Goal: Use online tool/utility: Utilize a website feature to perform a specific function

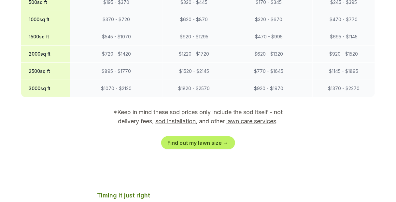
scroll to position [625, 0]
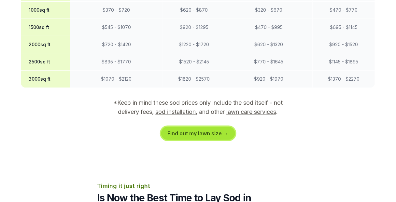
click at [199, 127] on link "Find out my lawn size →" at bounding box center [198, 133] width 74 height 13
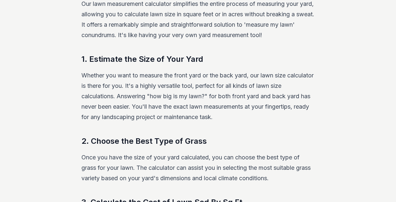
scroll to position [129, 0]
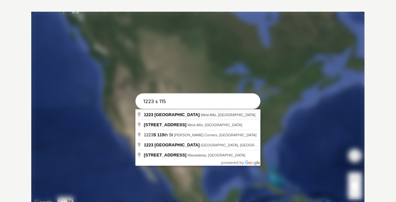
type input "[STREET_ADDRESS]"
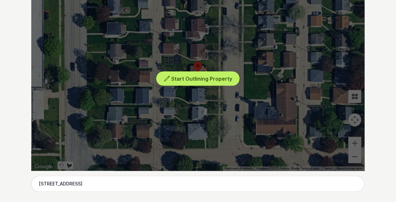
scroll to position [155, 0]
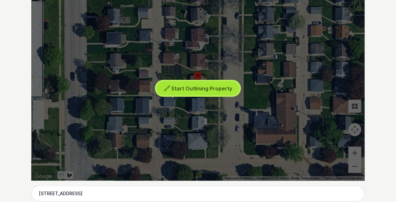
click at [203, 87] on span "Start Outlining Property" at bounding box center [201, 88] width 61 height 7
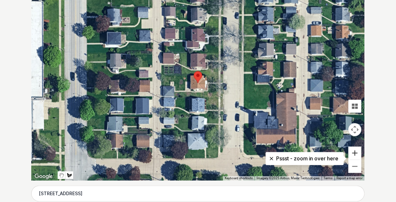
click at [354, 152] on button "Zoom in" at bounding box center [354, 153] width 13 height 13
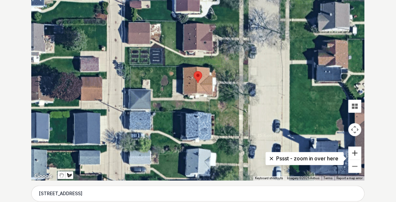
click at [354, 152] on button "Zoom in" at bounding box center [354, 153] width 13 height 13
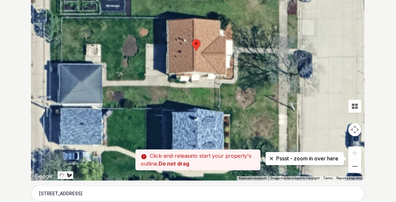
drag, startPoint x: 328, startPoint y: 136, endPoint x: 327, endPoint y: 103, distance: 32.9
click at [327, 103] on div at bounding box center [197, 83] width 333 height 195
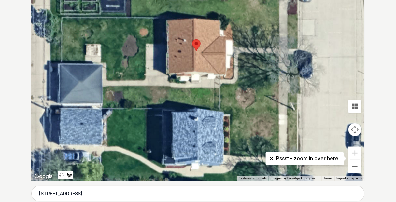
click at [220, 87] on div at bounding box center [197, 83] width 333 height 195
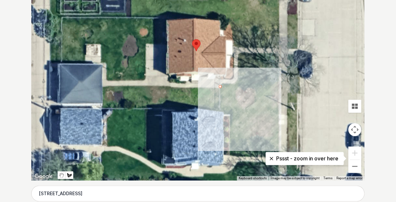
click at [220, 109] on div at bounding box center [197, 83] width 333 height 195
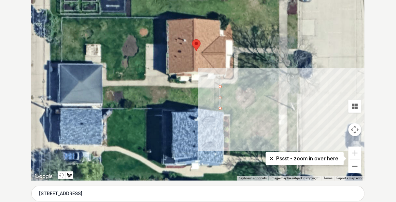
click at [278, 110] on div at bounding box center [197, 83] width 333 height 195
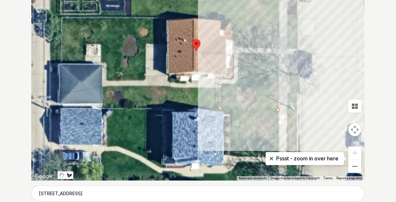
click at [279, 54] on div at bounding box center [197, 83] width 333 height 195
click at [238, 53] on div at bounding box center [197, 83] width 333 height 195
click at [238, 85] on div at bounding box center [197, 83] width 333 height 195
click at [219, 86] on div at bounding box center [197, 83] width 333 height 195
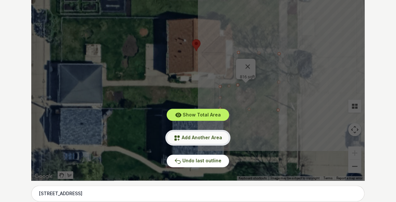
click at [199, 139] on span "Add Another Area" at bounding box center [202, 138] width 40 height 6
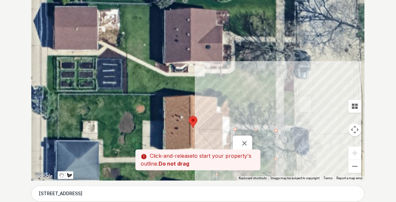
drag, startPoint x: 331, startPoint y: 71, endPoint x: 328, endPoint y: 149, distance: 78.1
click at [328, 149] on div at bounding box center [197, 83] width 333 height 195
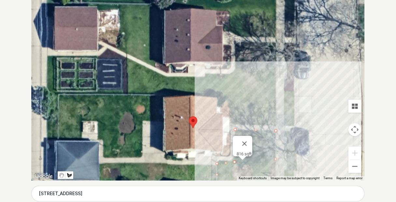
click at [217, 98] on div at bounding box center [197, 83] width 333 height 195
click at [276, 99] on div at bounding box center [197, 83] width 333 height 195
click at [276, 125] on div at bounding box center [197, 83] width 333 height 195
click at [229, 124] on div at bounding box center [197, 83] width 333 height 195
click at [230, 116] on div at bounding box center [197, 83] width 333 height 195
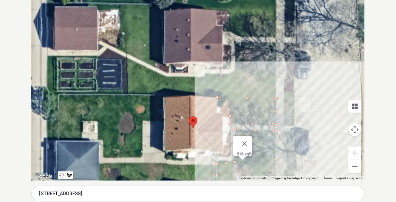
click at [223, 117] on div at bounding box center [197, 83] width 333 height 195
click at [223, 98] on div at bounding box center [197, 83] width 333 height 195
click at [217, 97] on div at bounding box center [197, 83] width 333 height 195
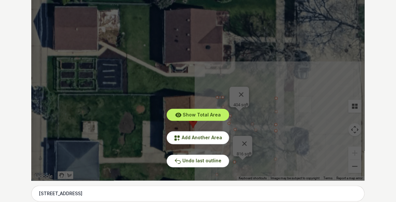
drag, startPoint x: 330, startPoint y: 123, endPoint x: 333, endPoint y: 87, distance: 36.2
click at [333, 87] on div "Show Total Area Add Another Area Undo last outline" at bounding box center [197, 83] width 333 height 195
click at [194, 140] on span "Add Another Area" at bounding box center [202, 138] width 40 height 6
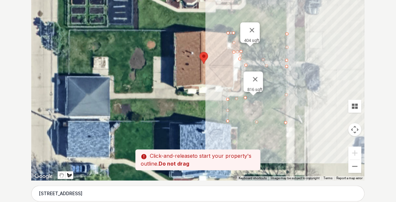
drag, startPoint x: 308, startPoint y: 137, endPoint x: 319, endPoint y: 72, distance: 65.7
click at [319, 72] on div at bounding box center [197, 83] width 333 height 195
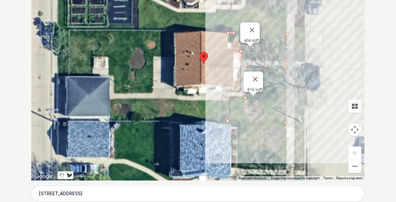
click at [109, 99] on div at bounding box center [197, 83] width 333 height 195
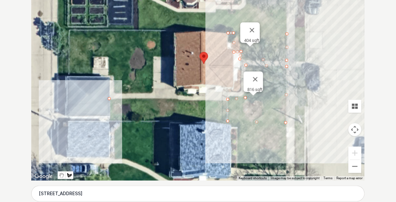
click at [111, 120] on div at bounding box center [197, 83] width 333 height 195
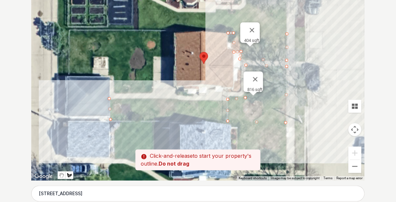
click at [226, 122] on div at bounding box center [197, 83] width 333 height 195
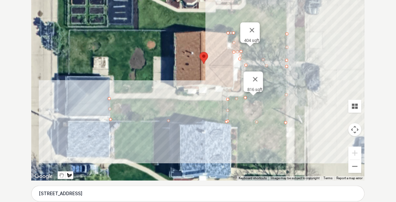
click at [227, 100] on div at bounding box center [197, 83] width 333 height 195
click at [108, 98] on div at bounding box center [197, 83] width 333 height 195
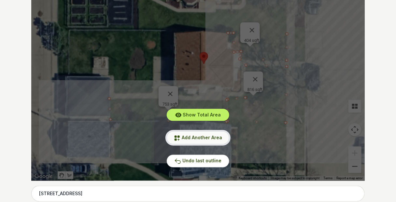
click at [196, 137] on span "Add Another Area" at bounding box center [202, 138] width 40 height 6
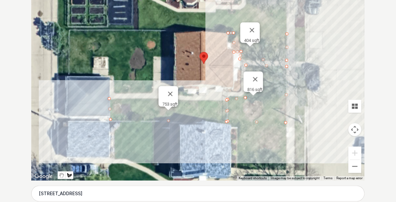
click at [70, 30] on div at bounding box center [197, 83] width 333 height 195
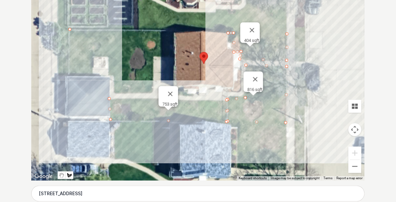
click at [69, 73] on div at bounding box center [197, 83] width 333 height 195
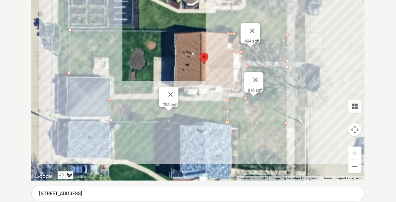
click at [69, 74] on div at bounding box center [197, 83] width 333 height 195
click at [113, 74] on div at bounding box center [197, 83] width 333 height 195
click at [115, 95] on div at bounding box center [197, 83] width 333 height 195
drag, startPoint x: 176, startPoint y: 94, endPoint x: 175, endPoint y: 80, distance: 13.4
click at [176, 93] on button "Close" at bounding box center [171, 95] width 16 height 16
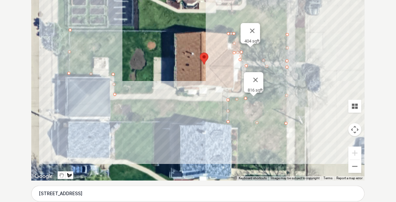
click at [174, 95] on div at bounding box center [197, 83] width 333 height 195
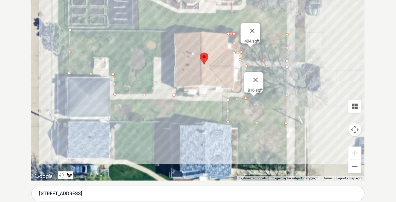
click at [174, 32] on div at bounding box center [197, 83] width 333 height 195
click at [70, 30] on div at bounding box center [197, 83] width 333 height 195
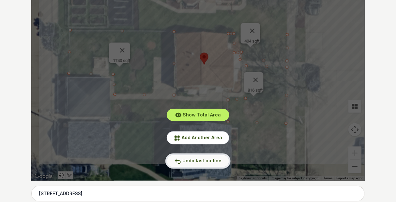
click at [198, 160] on span "Undo last outline" at bounding box center [201, 161] width 39 height 6
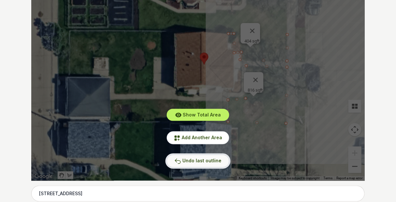
click at [191, 161] on span "Undo last outline" at bounding box center [201, 161] width 39 height 6
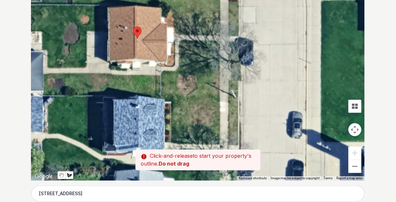
drag, startPoint x: 248, startPoint y: 113, endPoint x: 181, endPoint y: 87, distance: 72.0
click at [181, 87] on div at bounding box center [197, 83] width 333 height 195
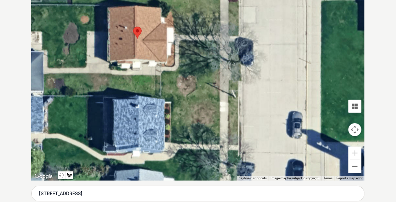
click at [181, 103] on div at bounding box center [197, 83] width 333 height 195
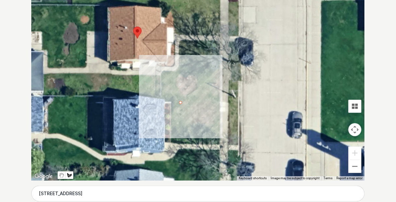
click at [182, 103] on div at bounding box center [197, 83] width 333 height 195
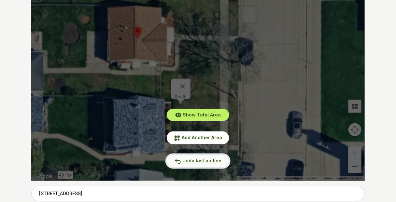
click at [194, 158] on span "Undo last outline" at bounding box center [201, 161] width 39 height 6
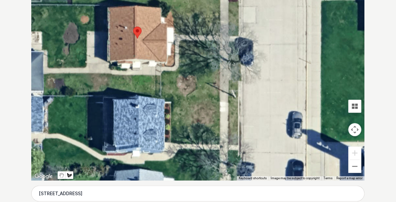
click at [160, 71] on div at bounding box center [197, 83] width 333 height 195
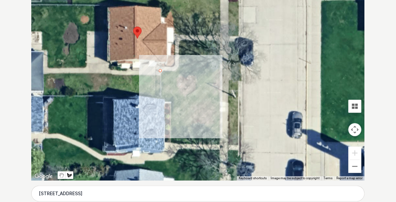
click at [161, 97] on div at bounding box center [197, 83] width 333 height 195
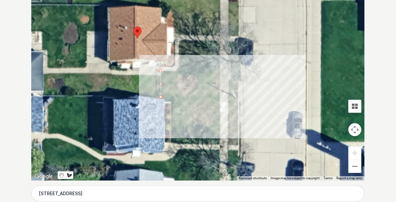
click at [220, 98] on div at bounding box center [197, 83] width 333 height 195
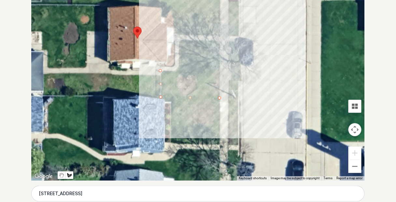
click at [219, 41] on div at bounding box center [197, 83] width 333 height 195
click at [179, 40] on div at bounding box center [197, 83] width 333 height 195
click at [179, 71] on div at bounding box center [197, 83] width 333 height 195
click at [160, 71] on div at bounding box center [197, 83] width 333 height 195
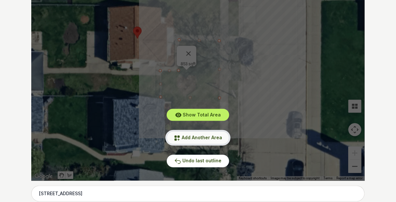
click at [203, 137] on span "Add Another Area" at bounding box center [202, 138] width 40 height 6
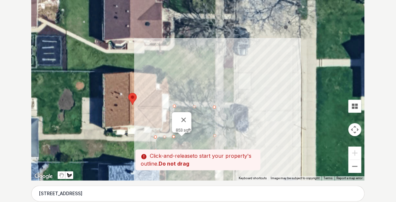
drag, startPoint x: 272, startPoint y: 47, endPoint x: 267, endPoint y: 114, distance: 67.2
click at [267, 114] on div at bounding box center [197, 83] width 333 height 195
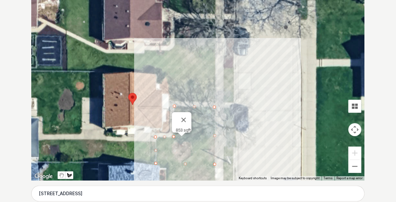
click at [161, 72] on div at bounding box center [197, 83] width 333 height 195
click at [215, 74] on div at bounding box center [197, 83] width 333 height 195
click at [214, 102] on div at bounding box center [197, 83] width 333 height 195
click at [169, 100] on div at bounding box center [197, 83] width 333 height 195
click at [170, 92] on div at bounding box center [197, 83] width 333 height 195
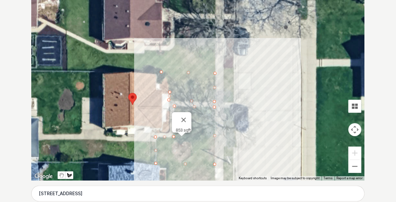
click at [161, 93] on div at bounding box center [197, 83] width 333 height 195
click at [161, 71] on div at bounding box center [197, 83] width 333 height 195
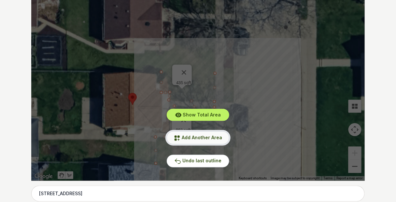
click at [202, 138] on span "Add Another Area" at bounding box center [202, 138] width 40 height 6
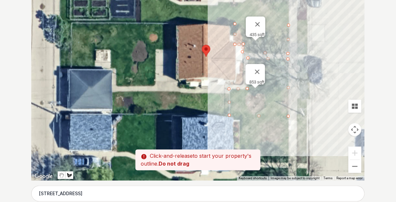
drag, startPoint x: 80, startPoint y: 130, endPoint x: 154, endPoint y: 82, distance: 88.1
click at [154, 82] on div at bounding box center [197, 83] width 333 height 195
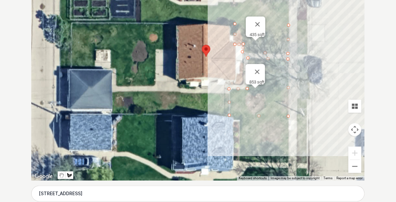
click at [228, 115] on div at bounding box center [197, 83] width 333 height 195
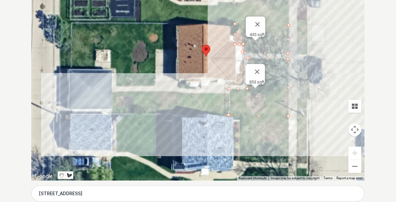
click at [112, 114] on div at bounding box center [197, 83] width 333 height 195
click at [113, 92] on div at bounding box center [197, 83] width 333 height 195
click at [228, 93] on div at bounding box center [197, 83] width 333 height 195
click at [228, 115] on div at bounding box center [197, 83] width 333 height 195
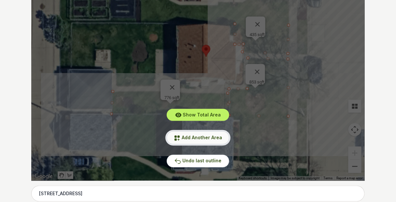
click at [200, 141] on button "Add Another Area" at bounding box center [198, 137] width 62 height 13
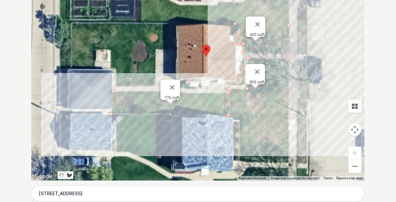
click at [115, 68] on div at bounding box center [197, 83] width 333 height 195
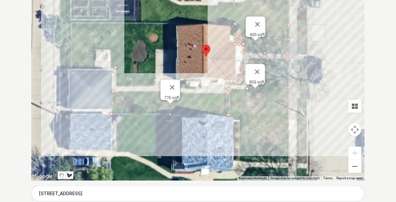
click at [116, 87] on div at bounding box center [197, 83] width 333 height 195
click at [176, 87] on button "Close" at bounding box center [172, 88] width 16 height 16
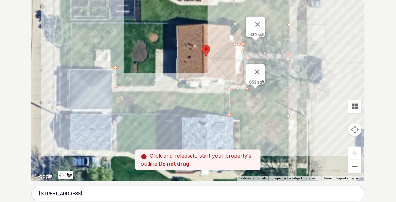
click at [176, 86] on div at bounding box center [197, 83] width 333 height 195
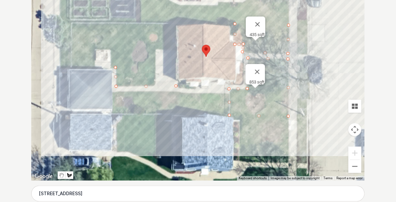
click at [176, 23] on div at bounding box center [197, 83] width 333 height 195
click at [71, 22] on div at bounding box center [197, 83] width 333 height 195
click at [71, 69] on div at bounding box center [197, 83] width 333 height 195
click at [116, 68] on div at bounding box center [197, 83] width 333 height 195
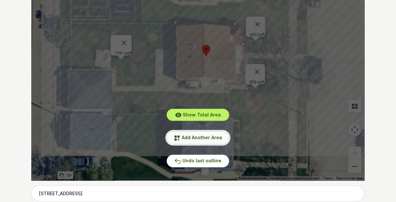
click at [198, 138] on span "Add Another Area" at bounding box center [202, 138] width 40 height 6
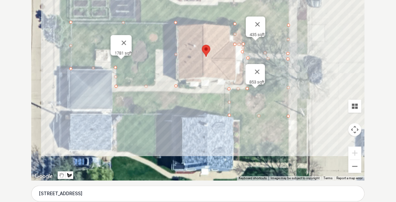
click at [112, 91] on div at bounding box center [197, 83] width 333 height 195
click at [112, 113] on div at bounding box center [197, 83] width 333 height 195
click at [228, 116] on div at bounding box center [197, 83] width 333 height 195
click at [228, 93] on div at bounding box center [197, 83] width 333 height 195
click at [111, 90] on div at bounding box center [197, 83] width 333 height 195
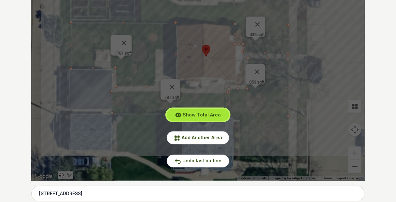
click at [196, 116] on span "Show Total Area" at bounding box center [202, 115] width 38 height 6
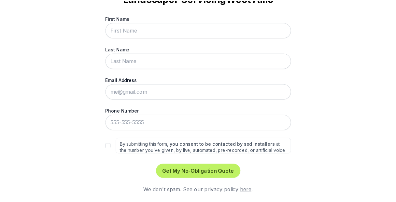
scroll to position [0, 0]
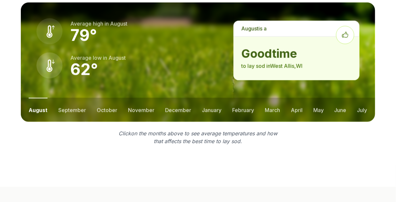
scroll to position [911, 0]
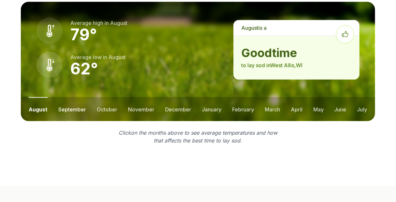
click at [71, 97] on button "september" at bounding box center [72, 109] width 28 height 24
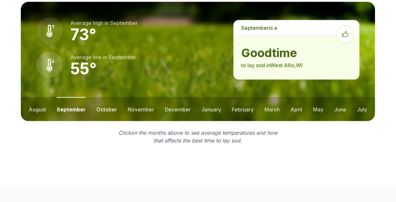
click at [105, 97] on button "october" at bounding box center [106, 109] width 20 height 24
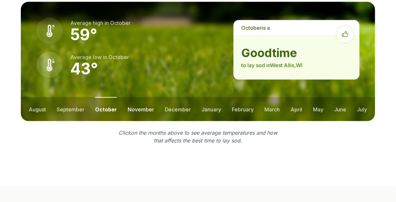
click at [131, 97] on button "november" at bounding box center [141, 109] width 26 height 24
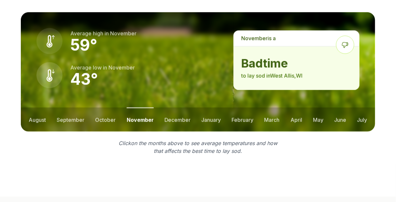
scroll to position [921, 0]
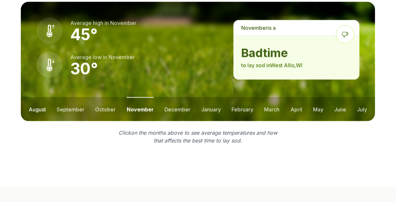
click at [44, 97] on button "august" at bounding box center [37, 109] width 17 height 24
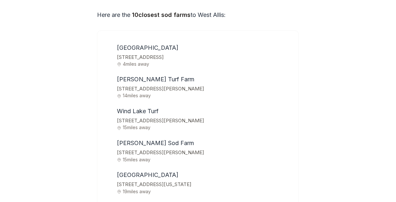
scroll to position [2082, 0]
